Goal: Information Seeking & Learning: Learn about a topic

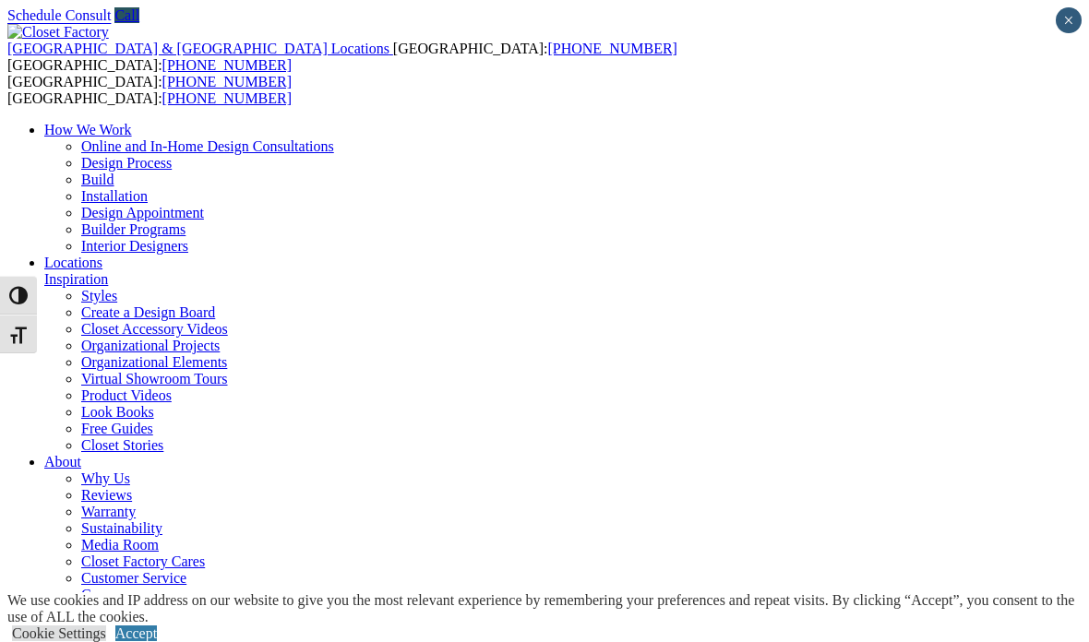
click at [126, 587] on link "Careers" at bounding box center [103, 595] width 45 height 16
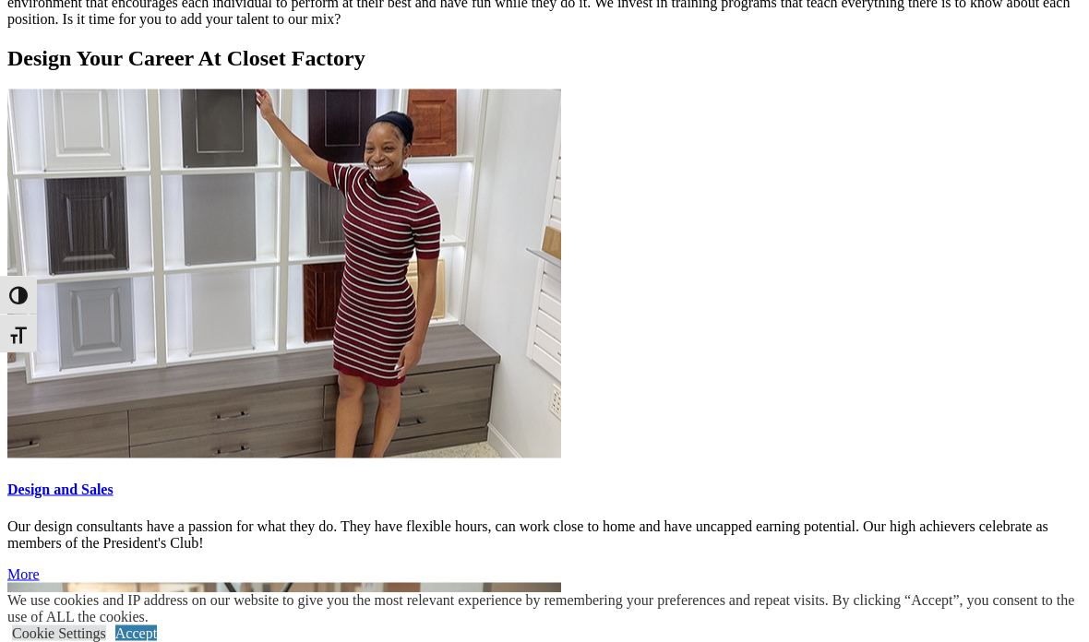
scroll to position [1519, 0]
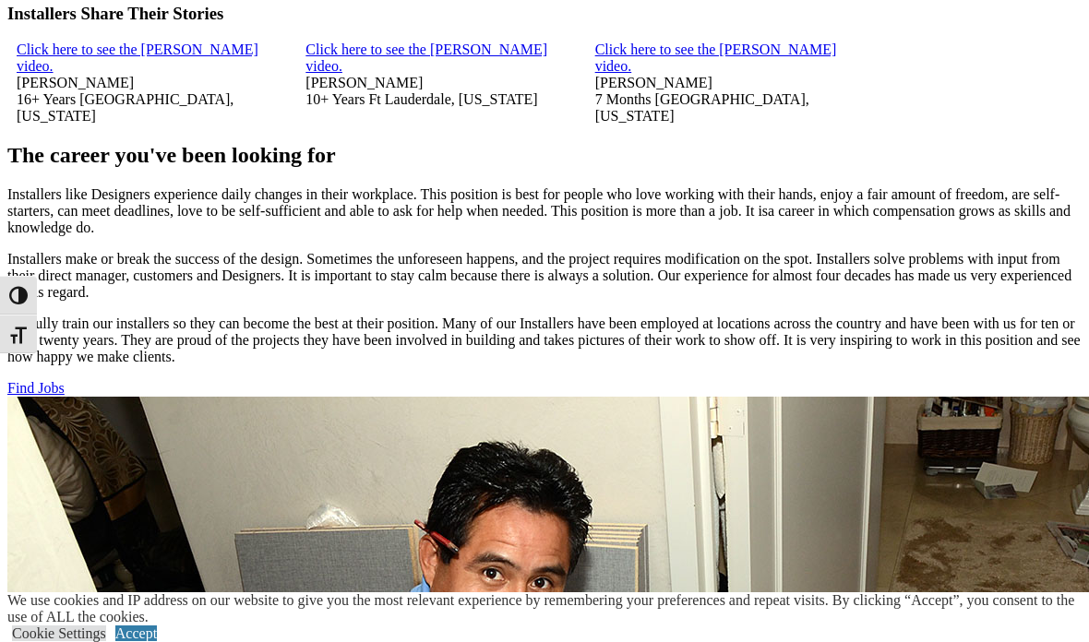
scroll to position [1505, 0]
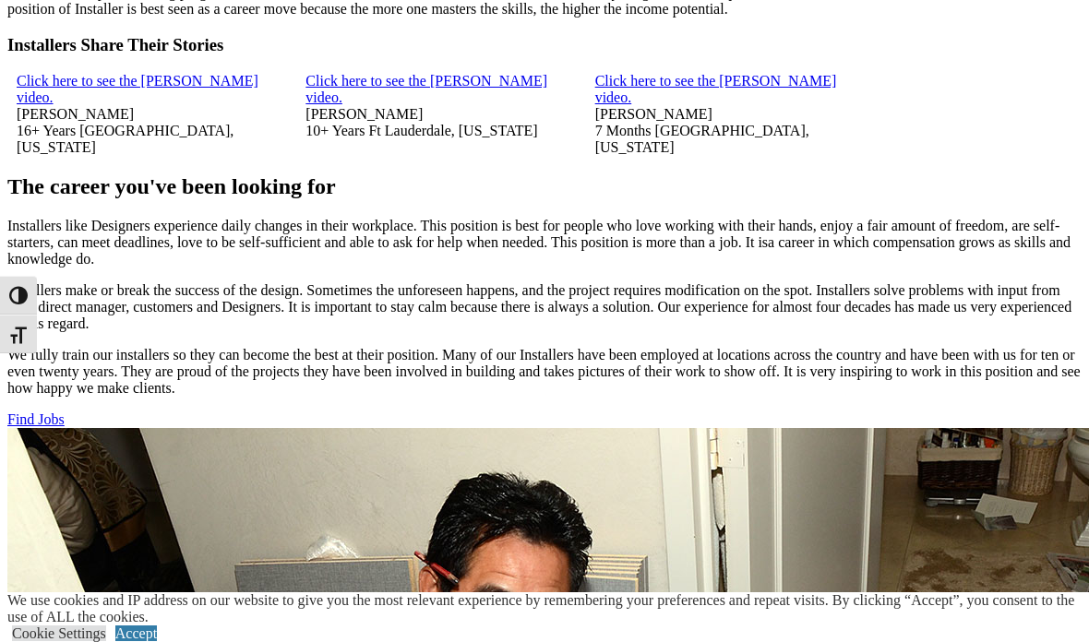
click at [65, 412] on link "Find Jobs" at bounding box center [35, 420] width 57 height 16
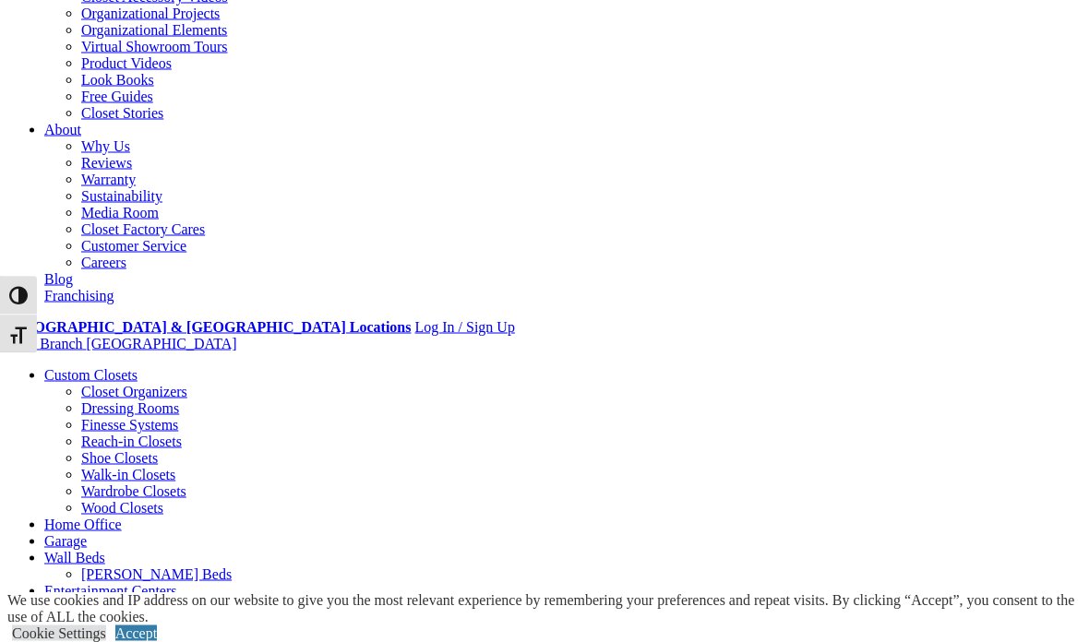
scroll to position [335, 0]
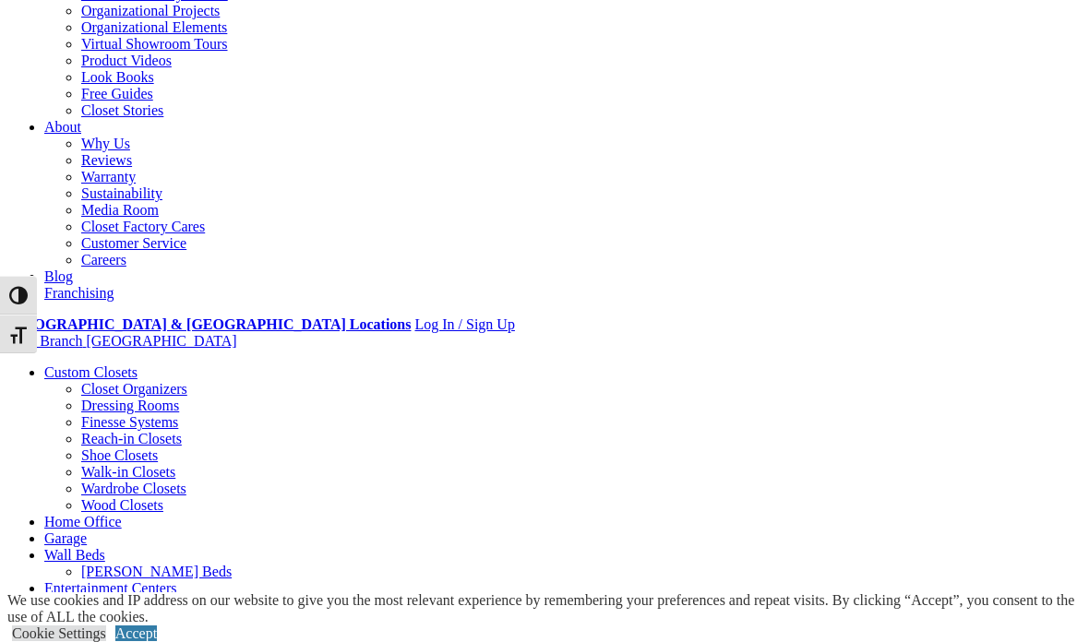
click at [157, 641] on link "Accept" at bounding box center [136, 634] width 42 height 16
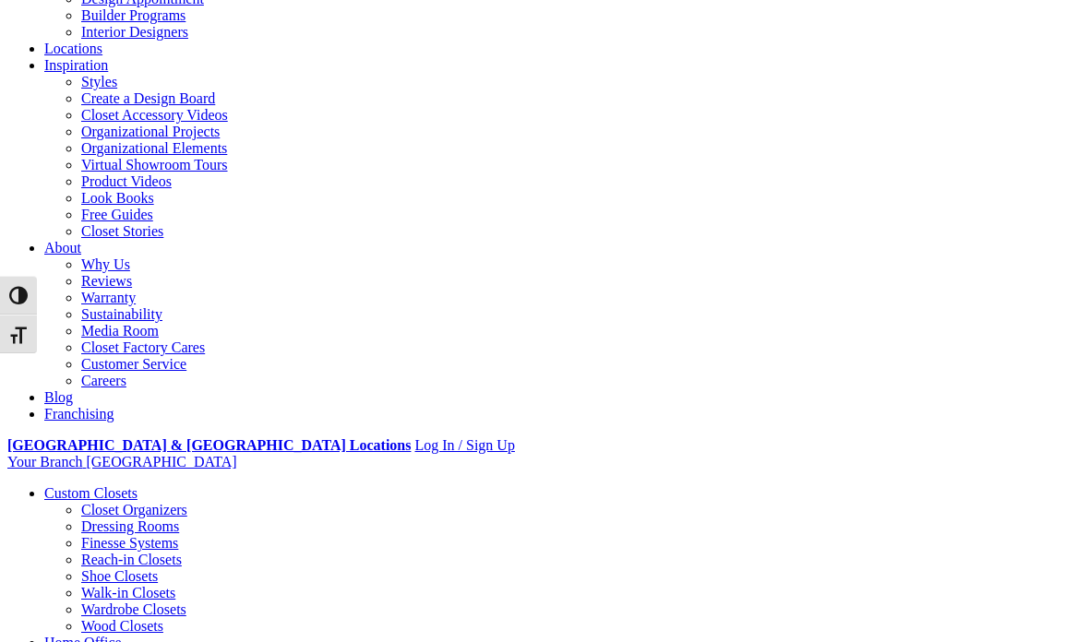
scroll to position [0, 0]
